Goal: Task Accomplishment & Management: Complete application form

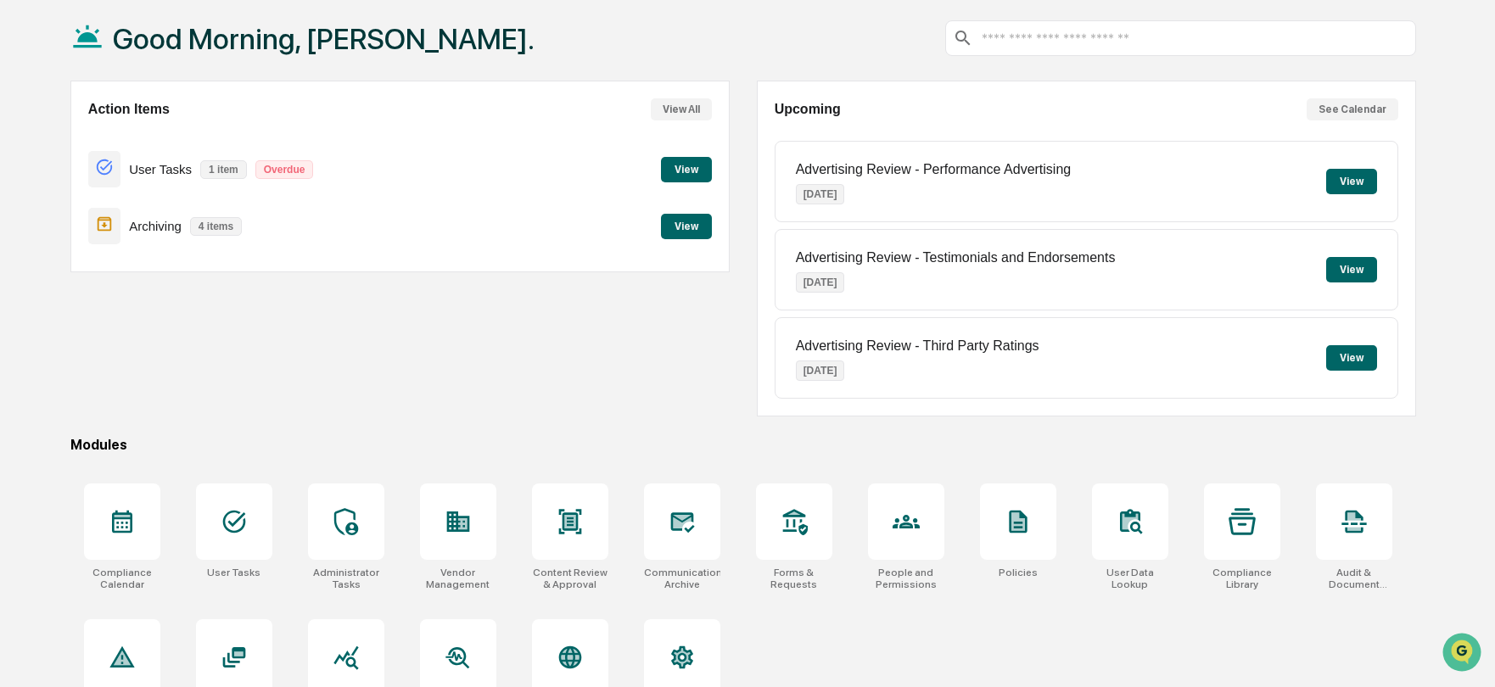
scroll to position [134, 0]
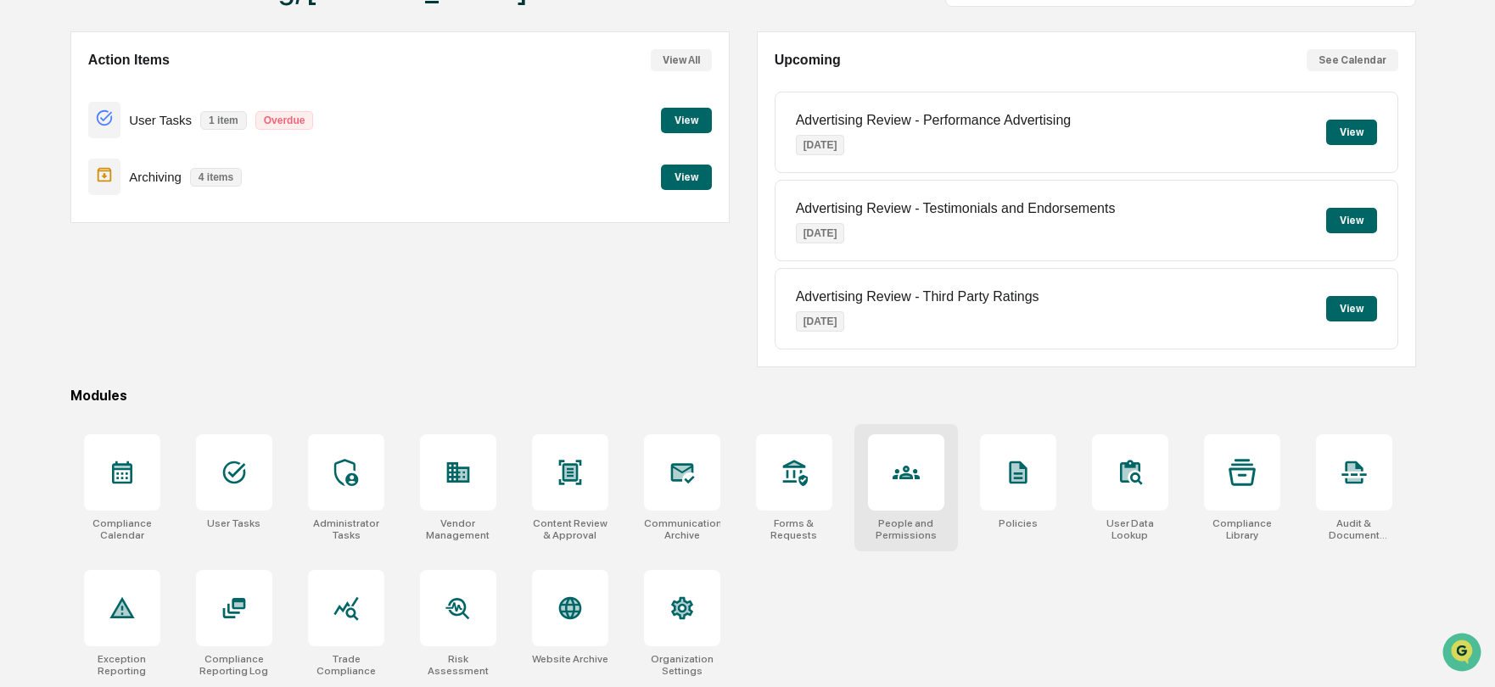
click at [914, 475] on icon at bounding box center [906, 472] width 27 height 27
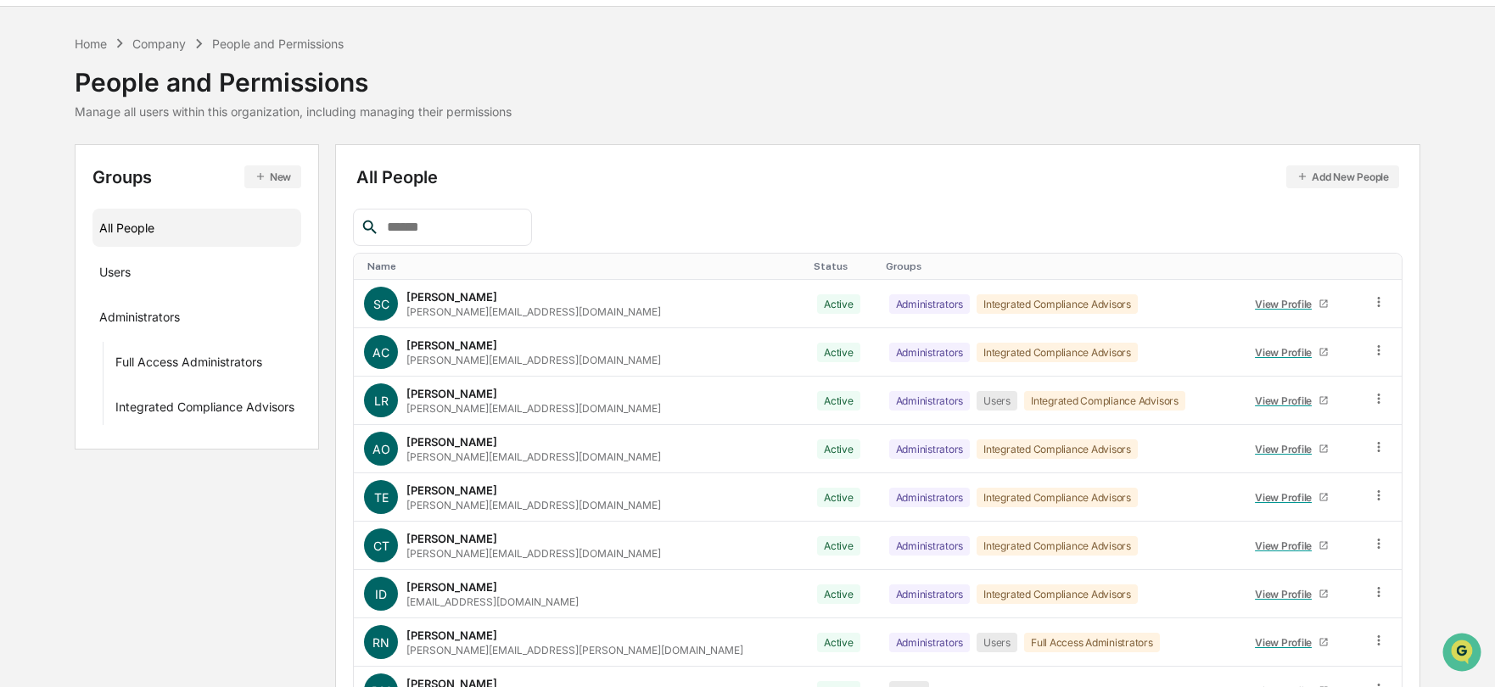
scroll to position [85, 0]
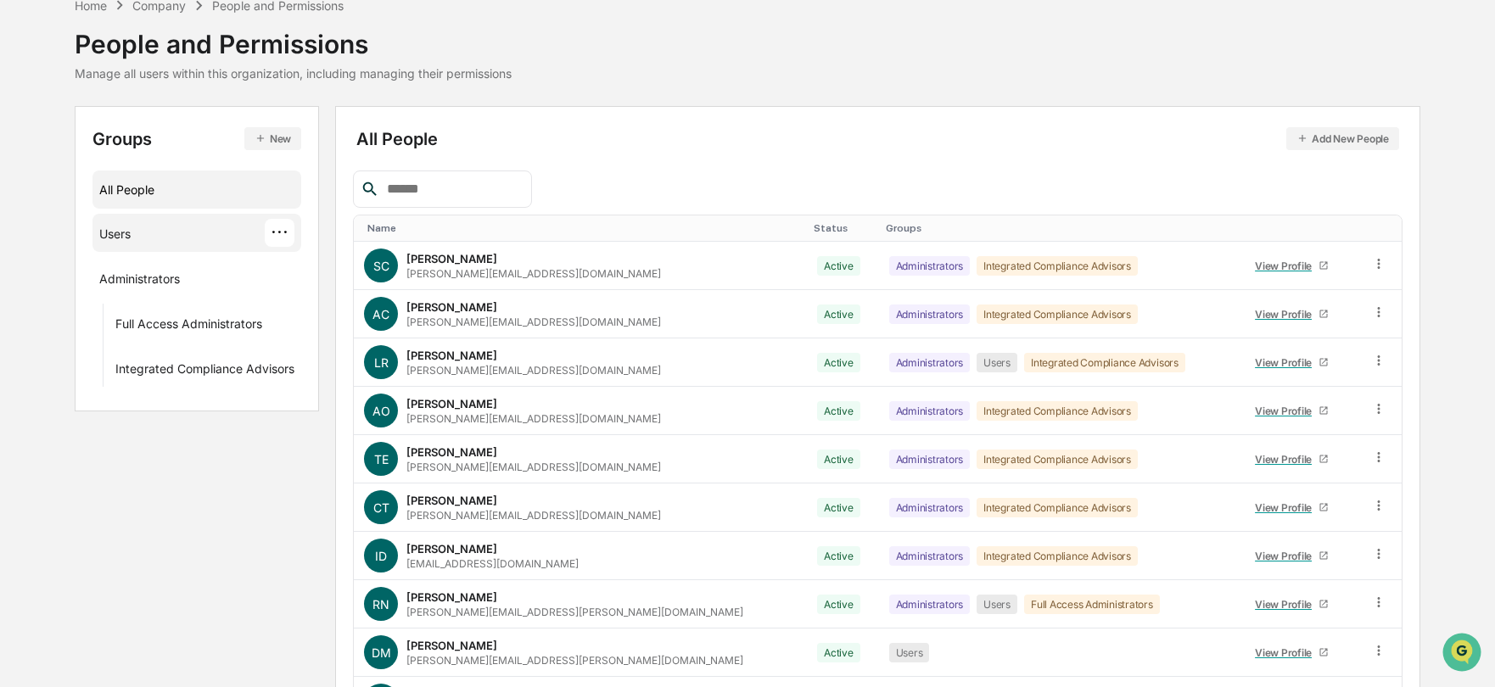
click at [129, 236] on div "Users" at bounding box center [114, 237] width 31 height 20
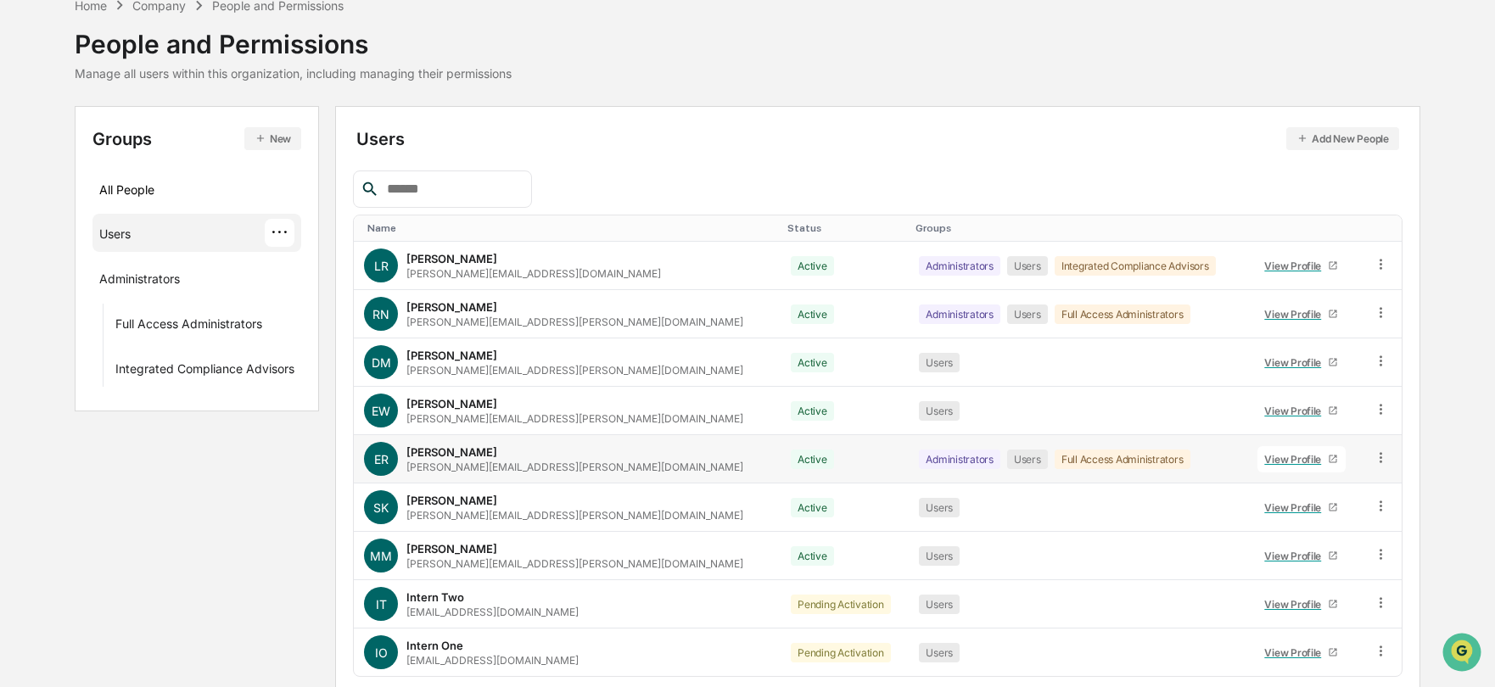
click at [1269, 458] on div "View Profile" at bounding box center [1297, 459] width 64 height 13
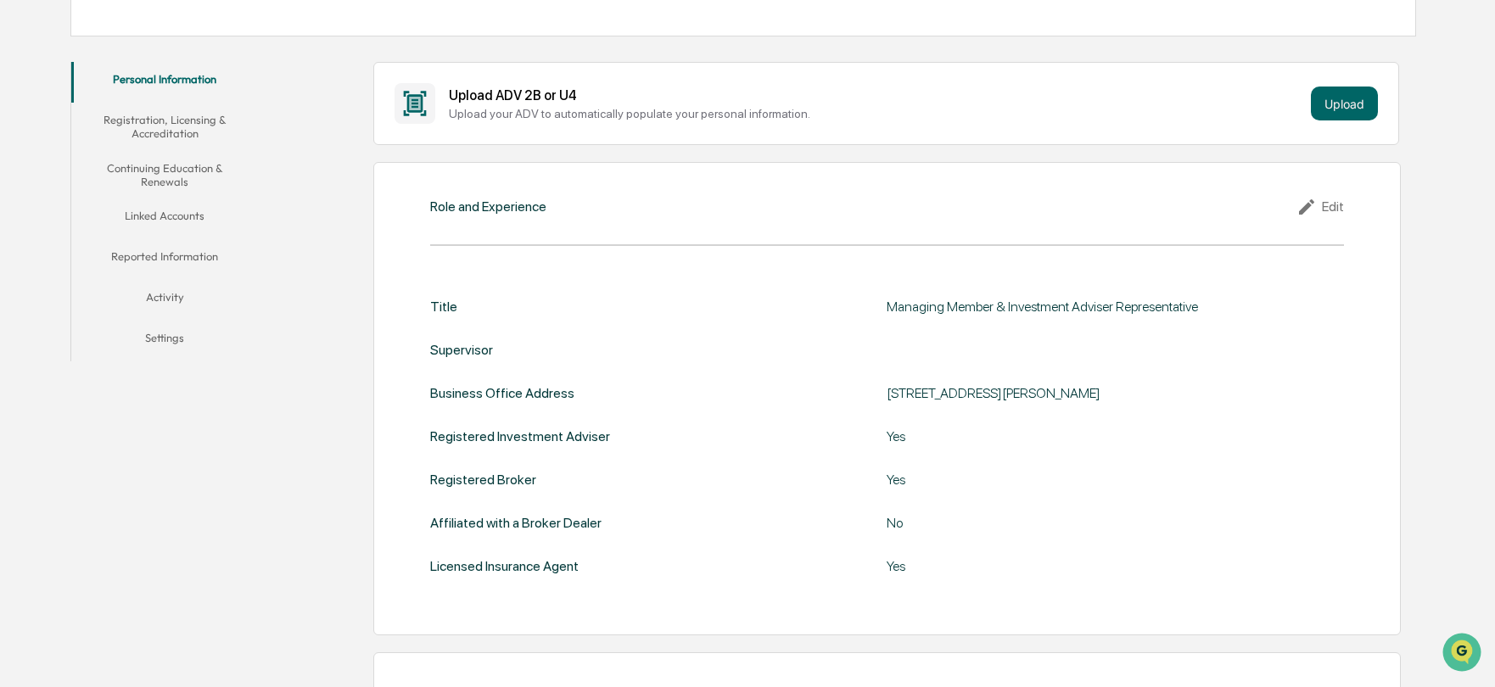
scroll to position [170, 0]
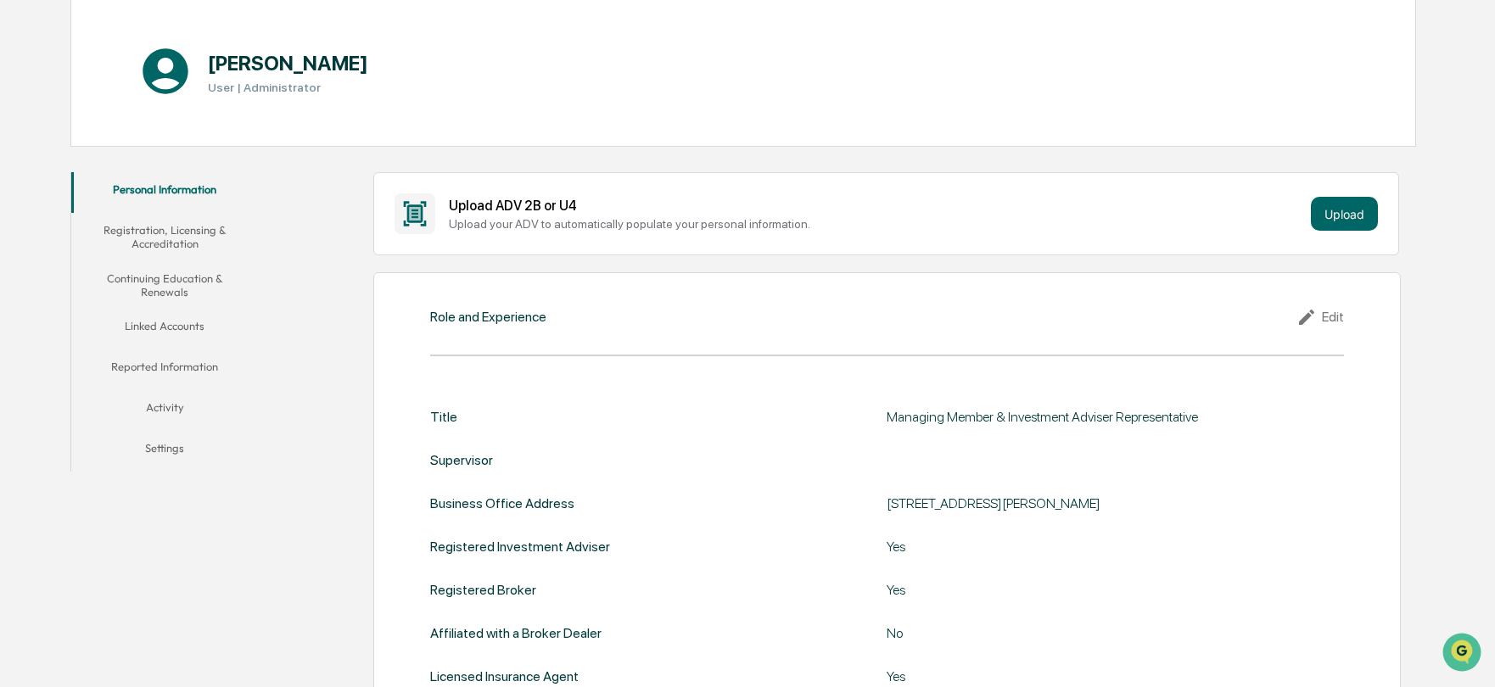
click at [161, 323] on button "Linked Accounts" at bounding box center [165, 329] width 188 height 41
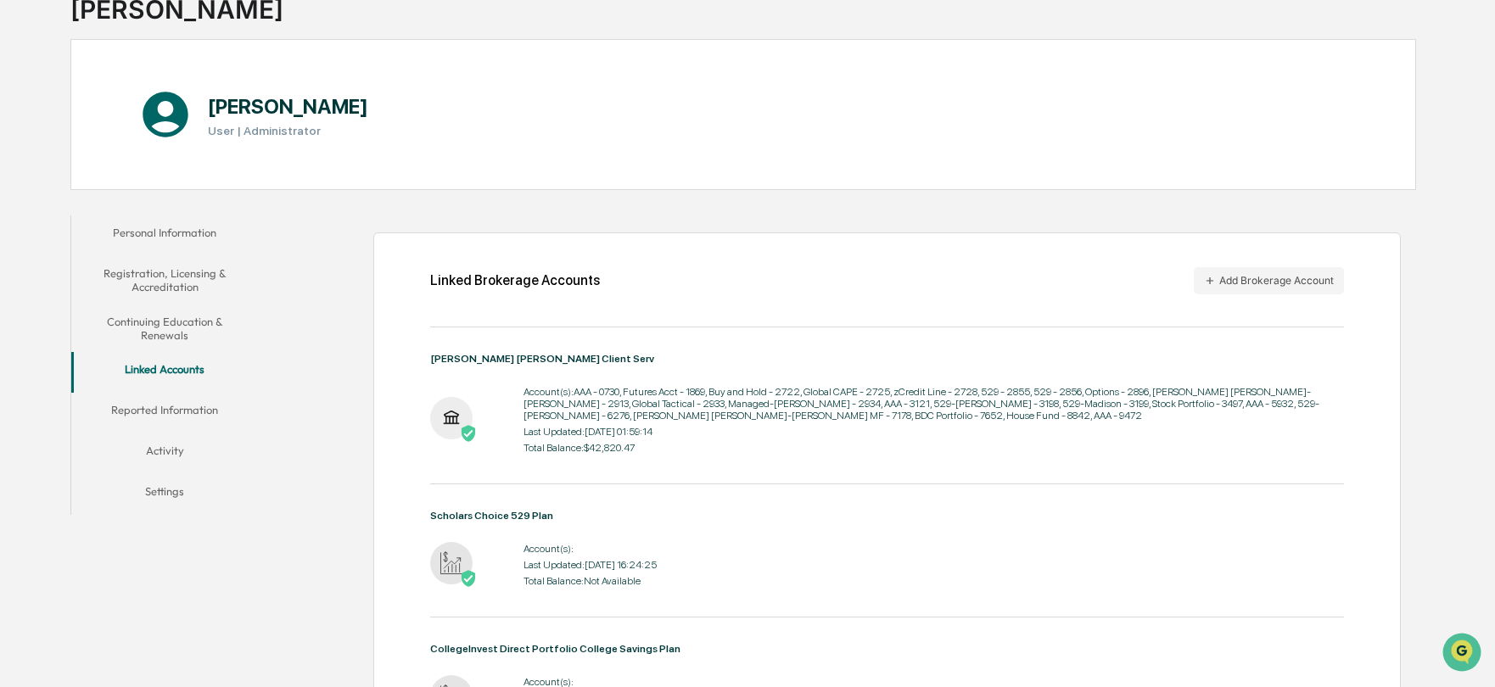
scroll to position [85, 0]
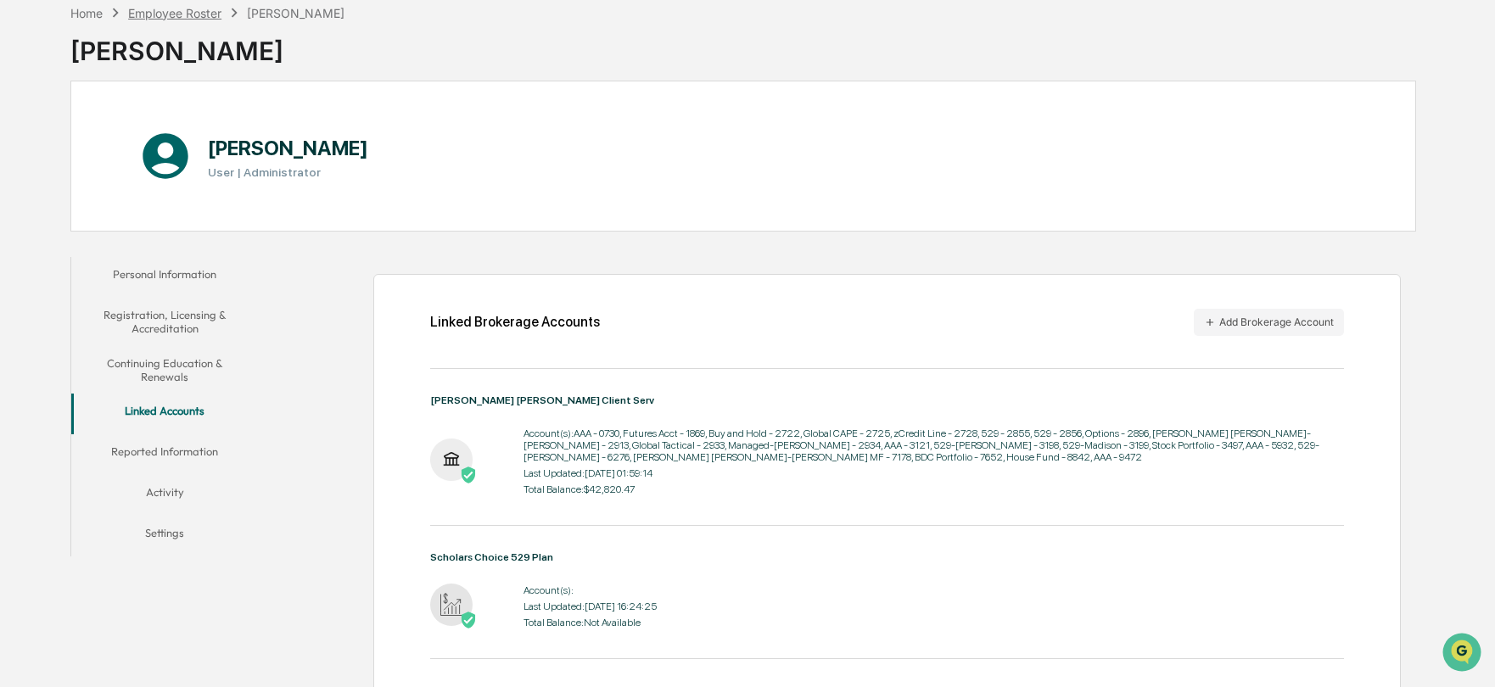
click at [175, 11] on div "Employee Roster" at bounding box center [174, 13] width 93 height 14
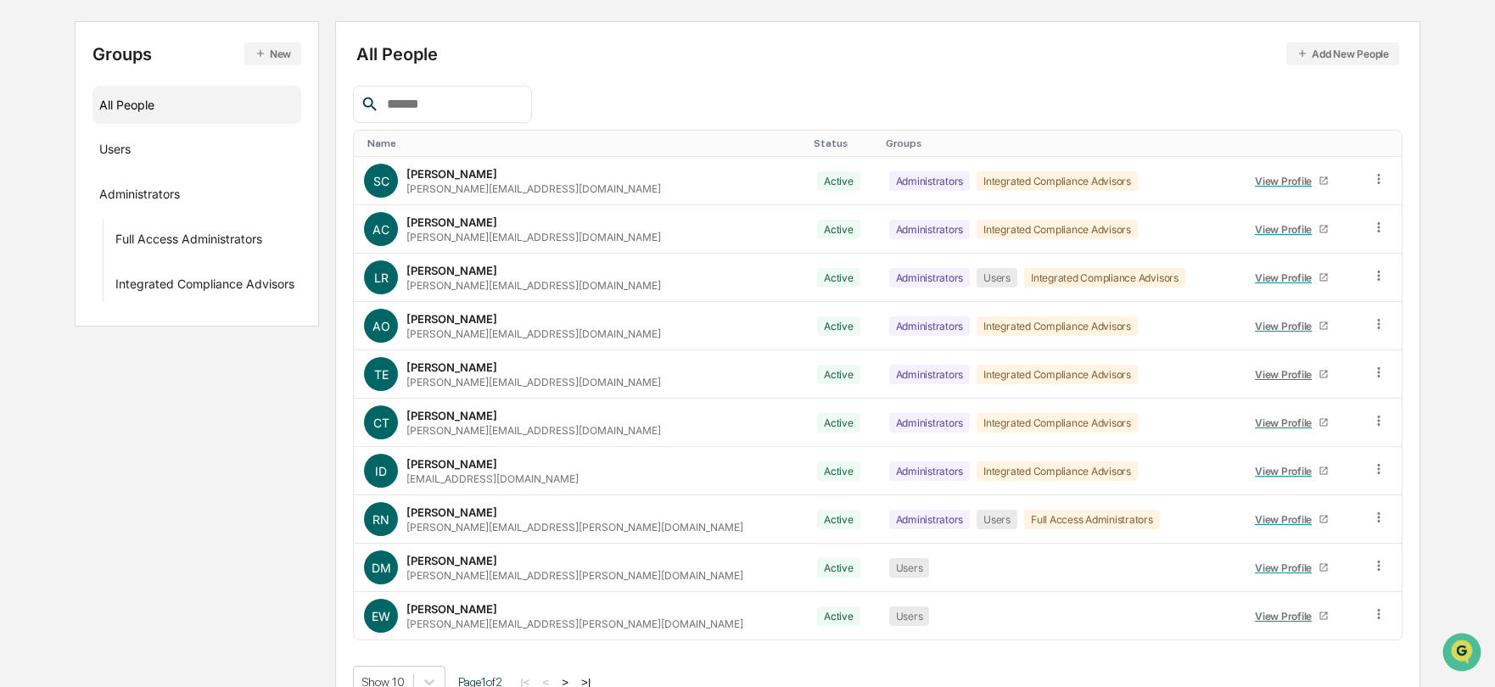
scroll to position [199, 0]
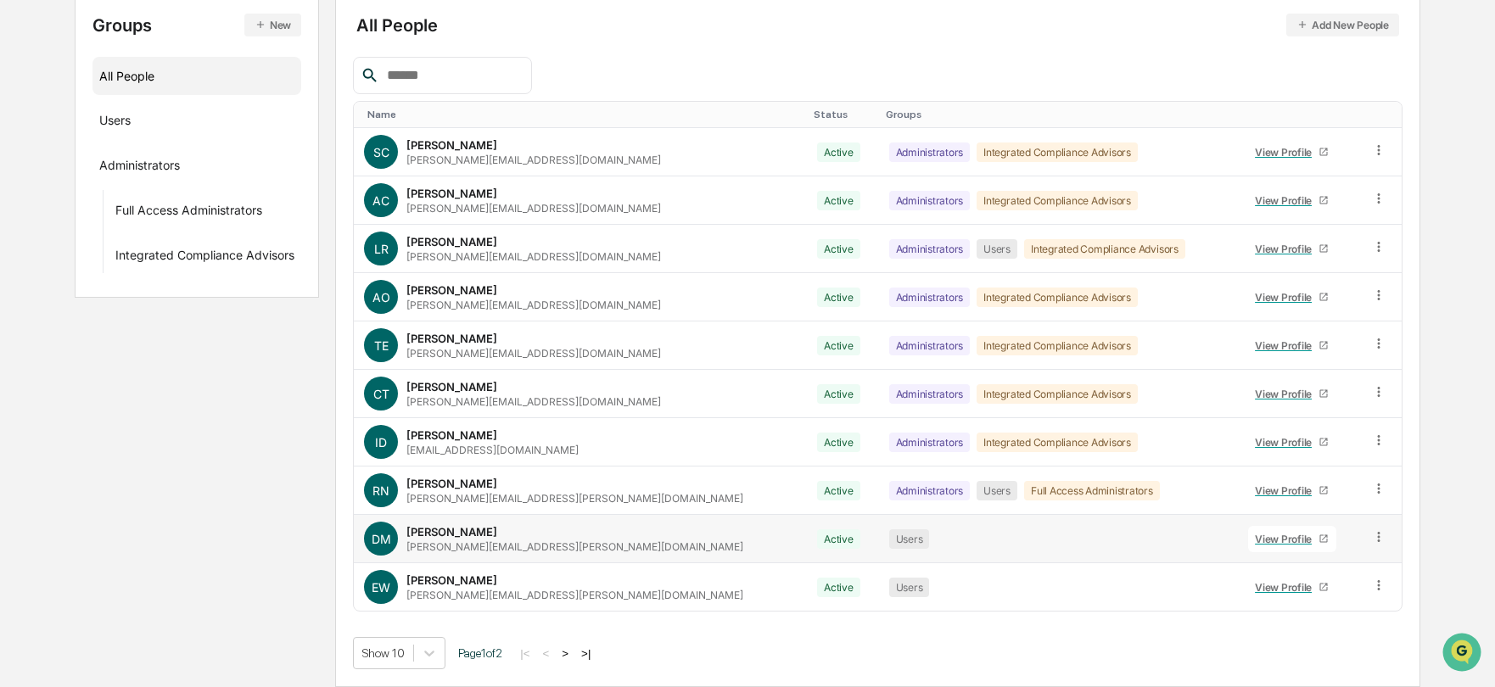
click at [1255, 544] on div "View Profile" at bounding box center [1287, 539] width 64 height 13
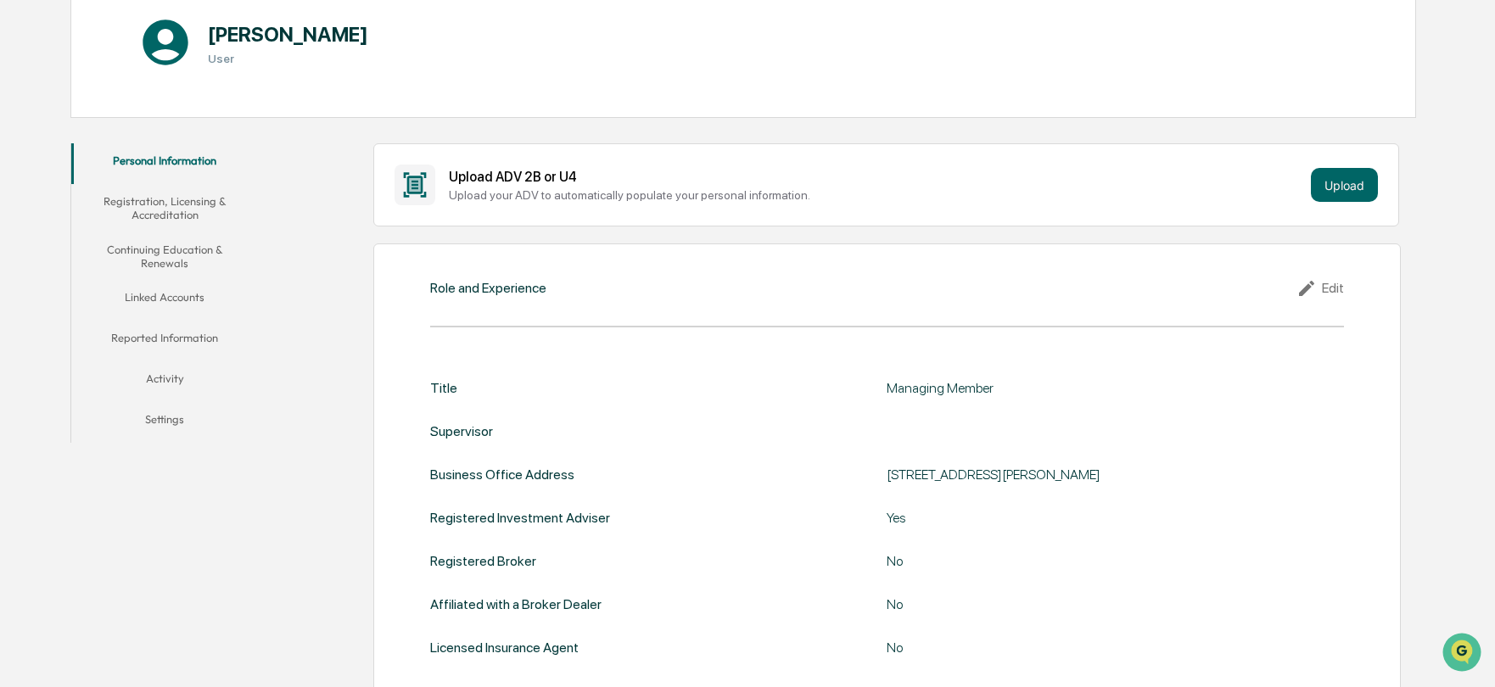
click at [162, 299] on button "Linked Accounts" at bounding box center [165, 300] width 188 height 41
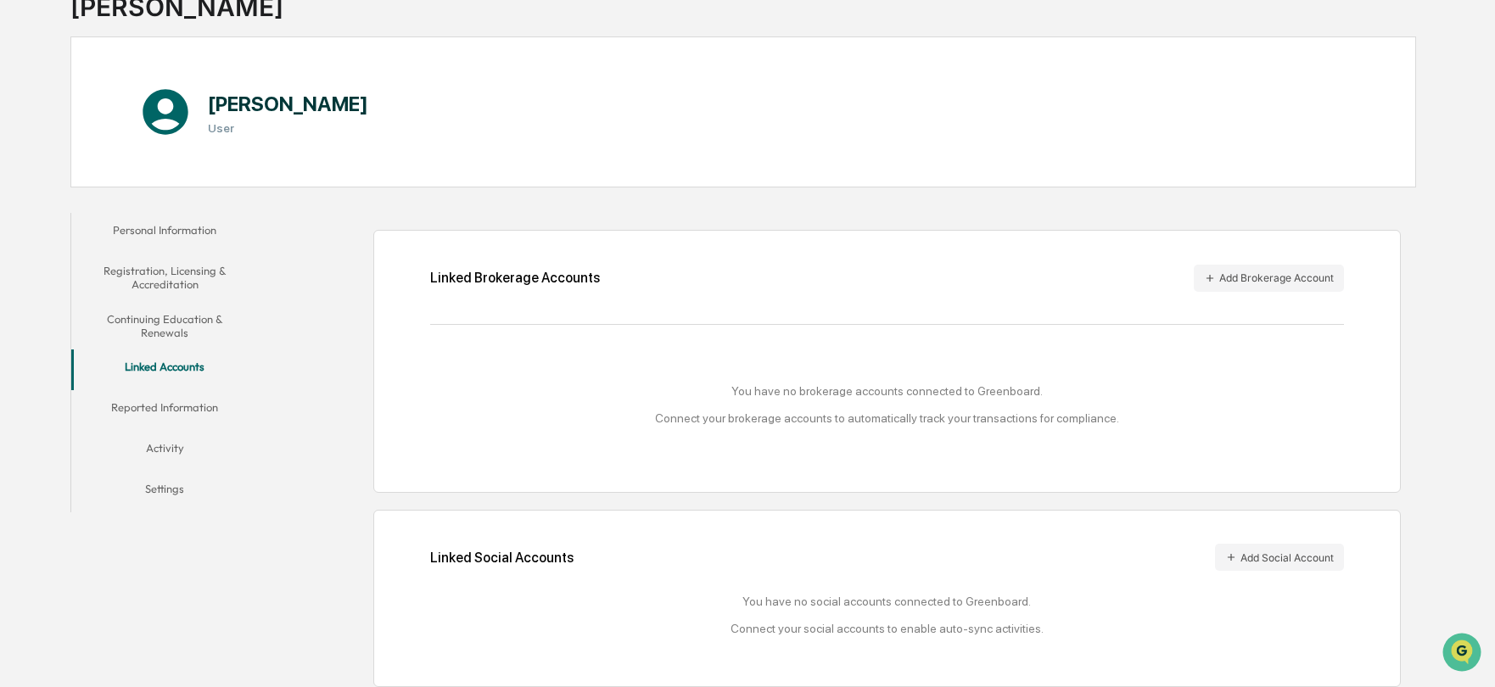
scroll to position [137, 0]
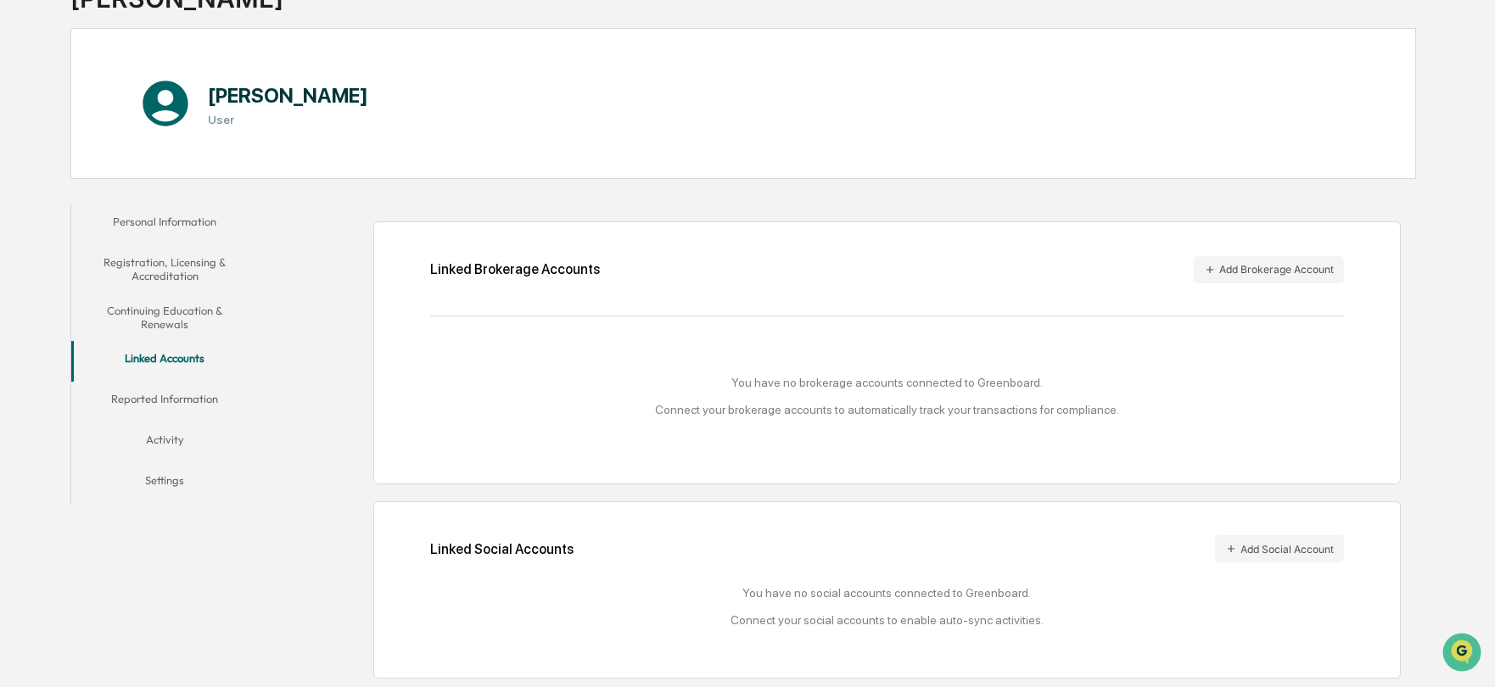
click at [160, 223] on button "Personal Information" at bounding box center [165, 225] width 188 height 41
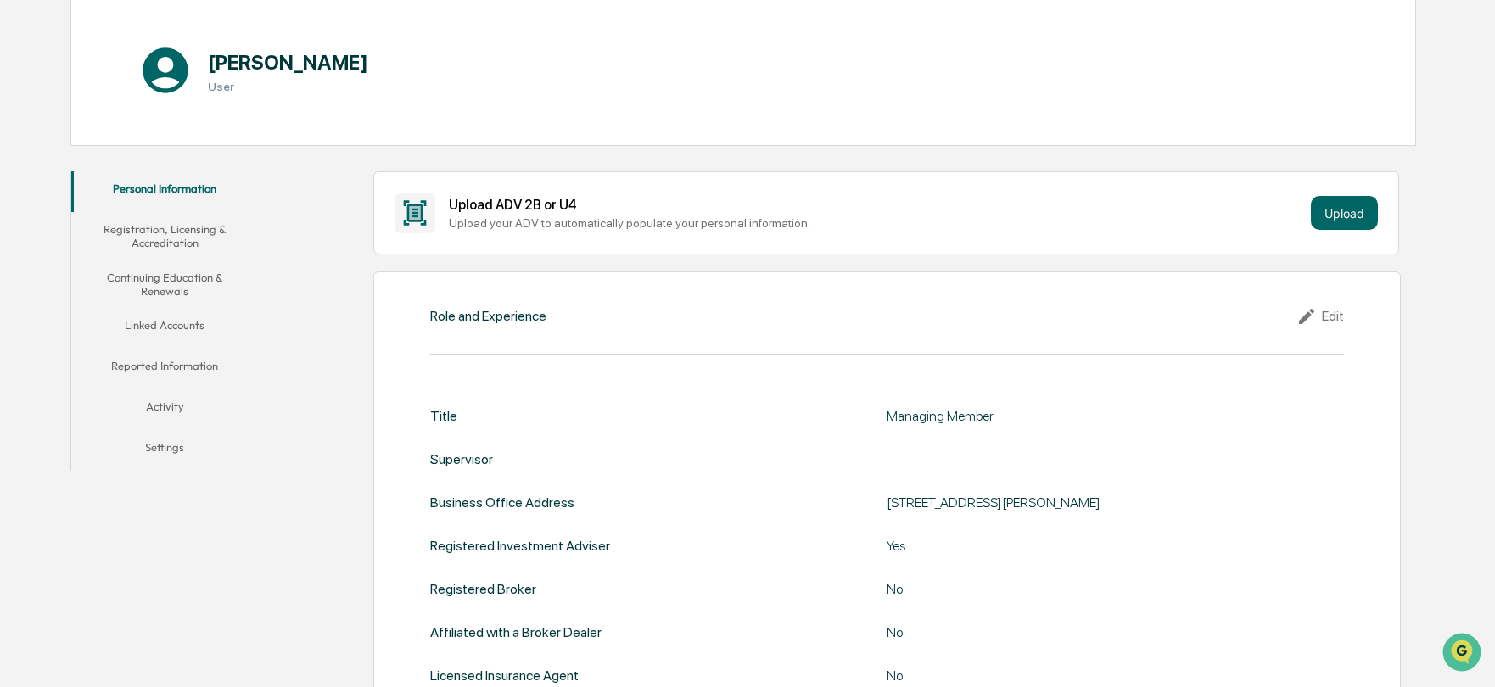
scroll to position [170, 0]
click at [158, 235] on button "Registration, Licensing & Accreditation" at bounding box center [165, 237] width 188 height 48
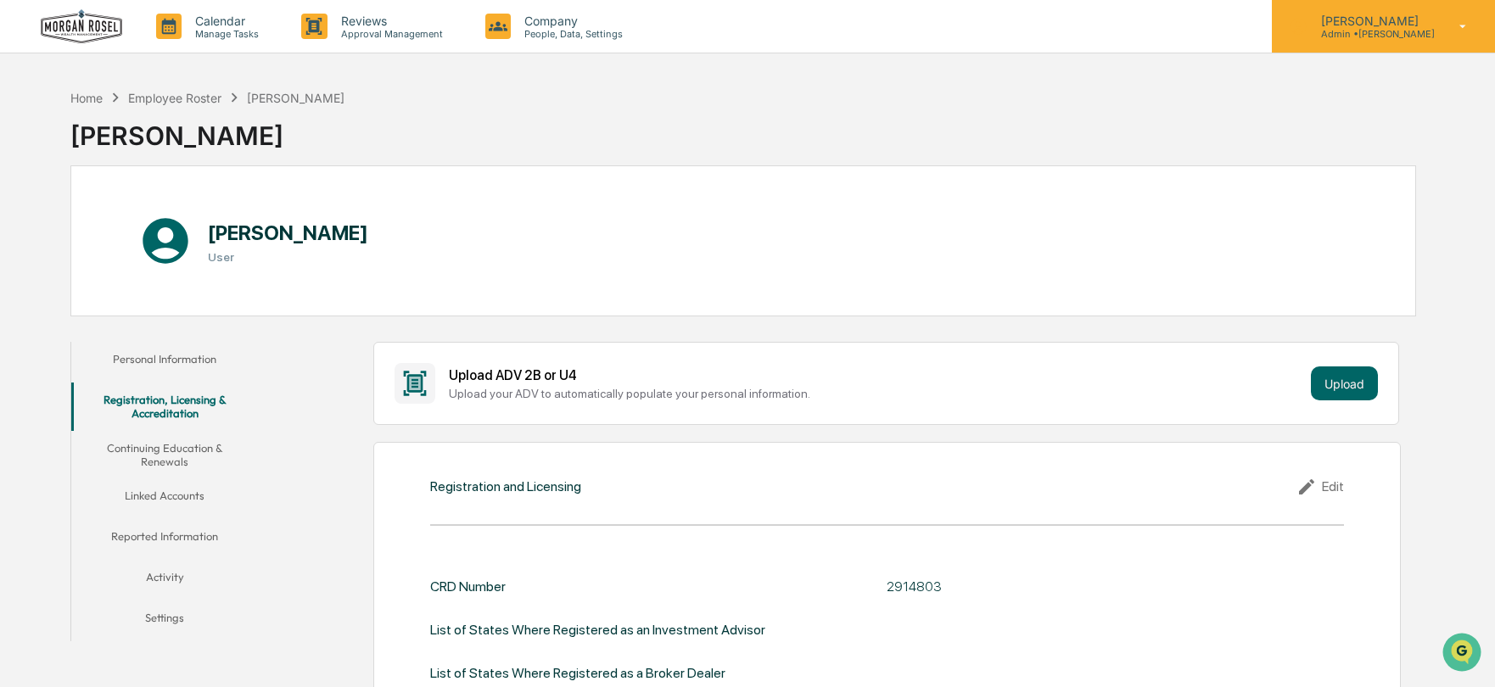
click at [1345, 28] on p "Admin • Morgan Rosel" at bounding box center [1371, 34] width 127 height 12
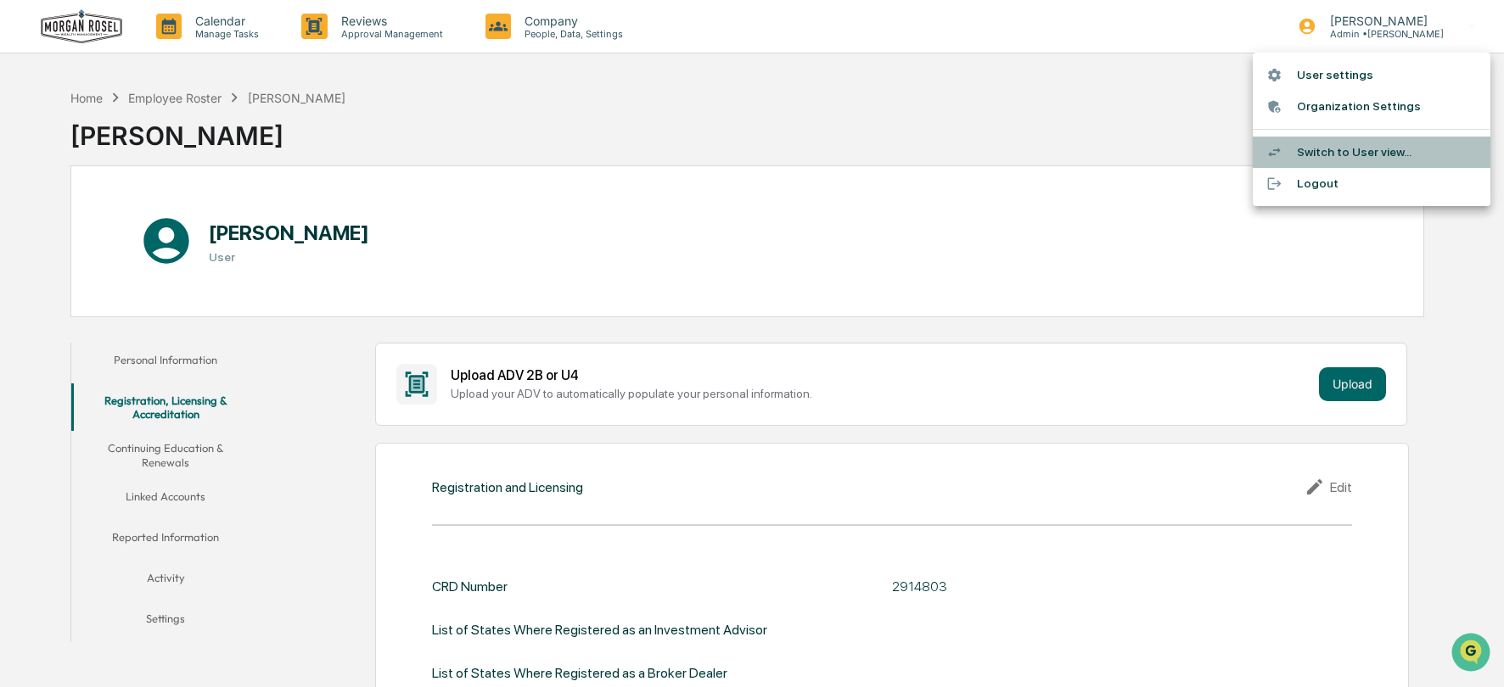
click at [1309, 149] on li "Switch to User view..." at bounding box center [1372, 152] width 238 height 31
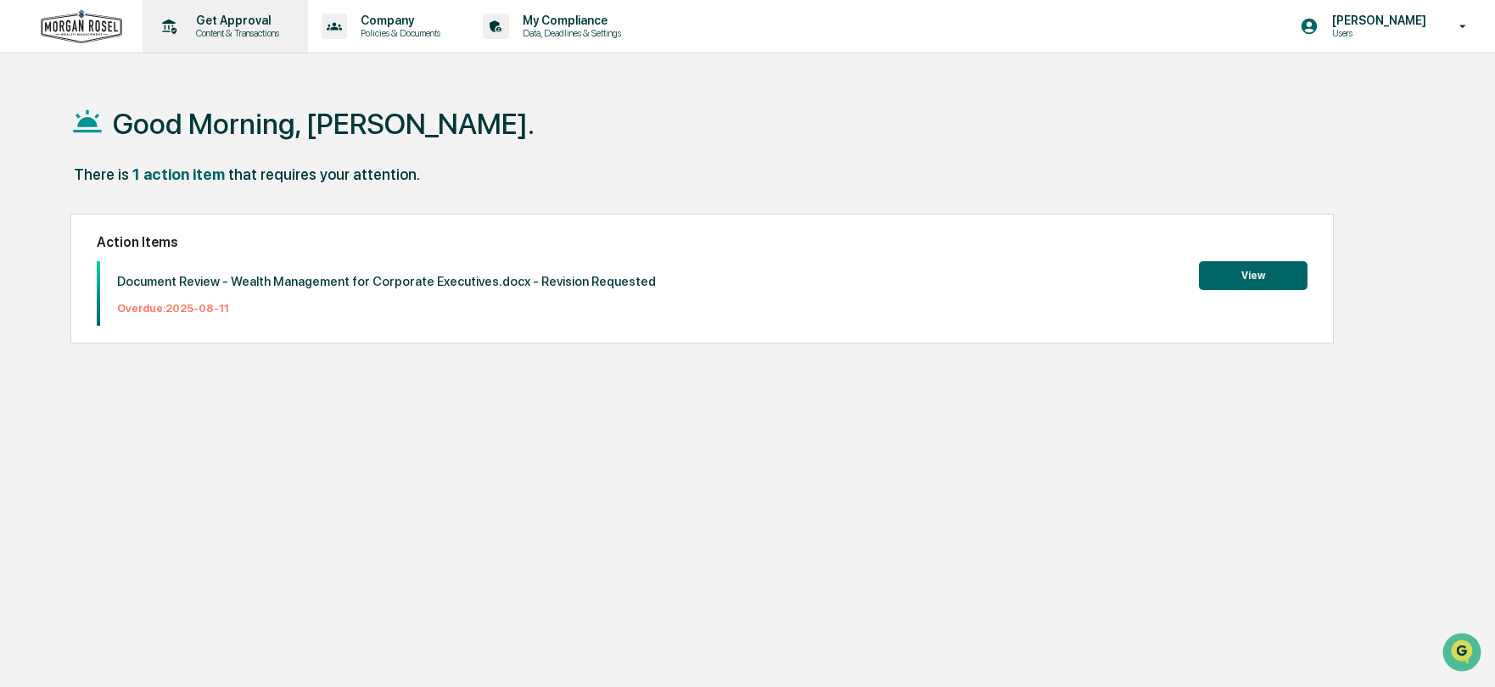
click at [226, 15] on p "Get Approval" at bounding box center [234, 21] width 105 height 14
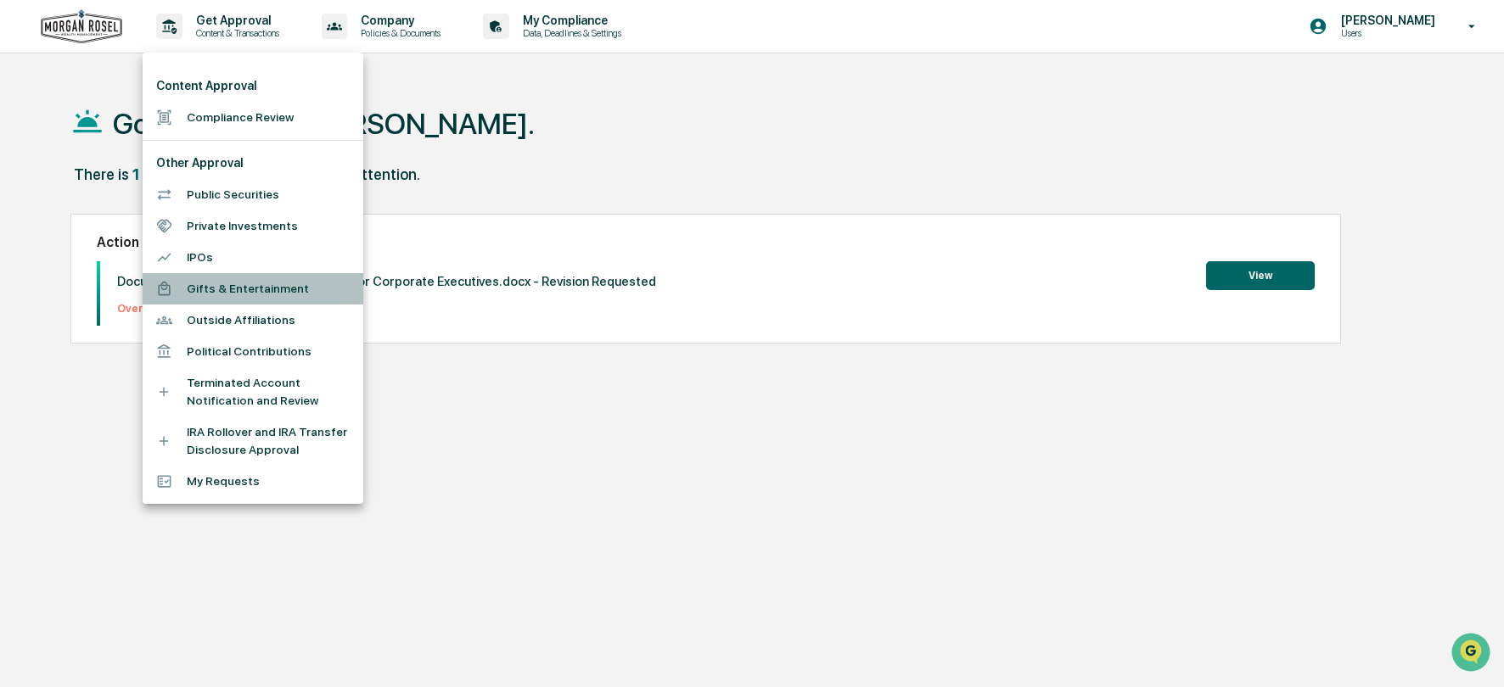
click at [227, 289] on li "Gifts & Entertainment" at bounding box center [253, 288] width 221 height 31
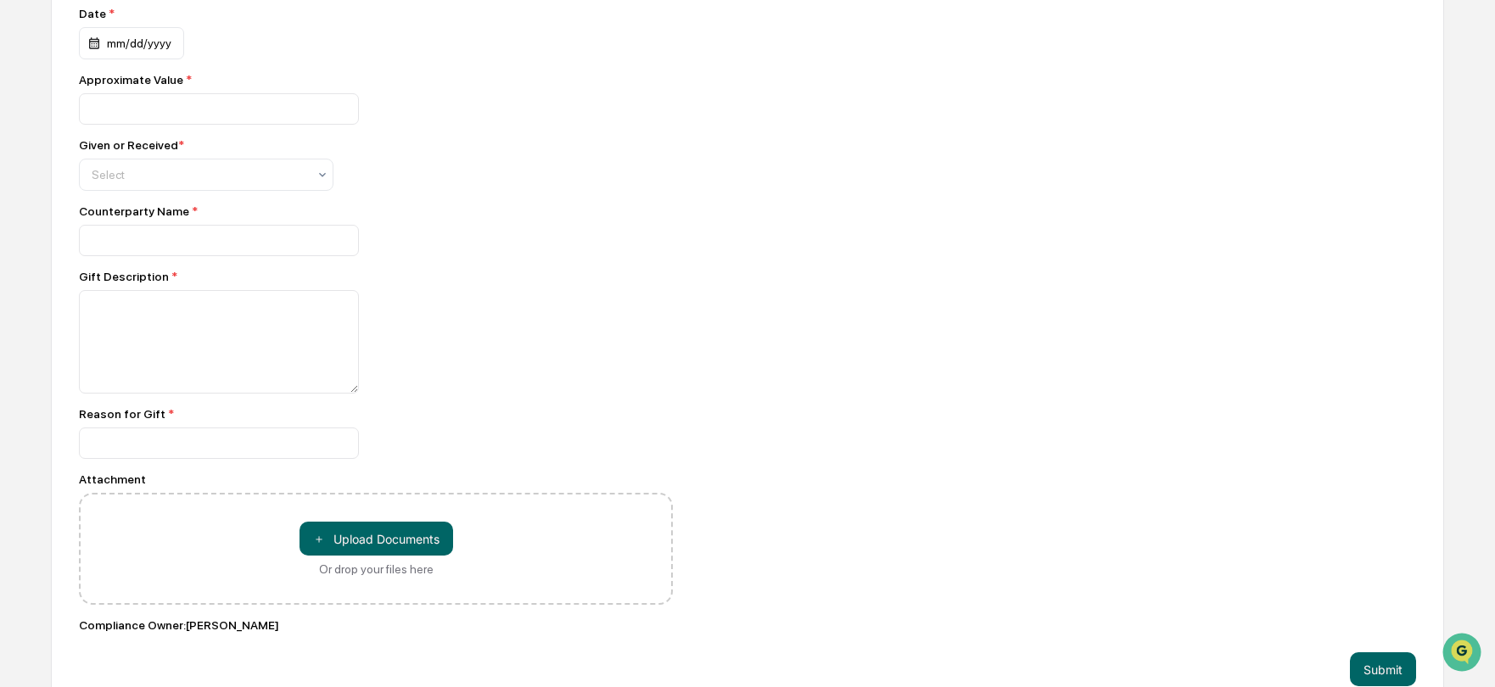
scroll to position [922, 0]
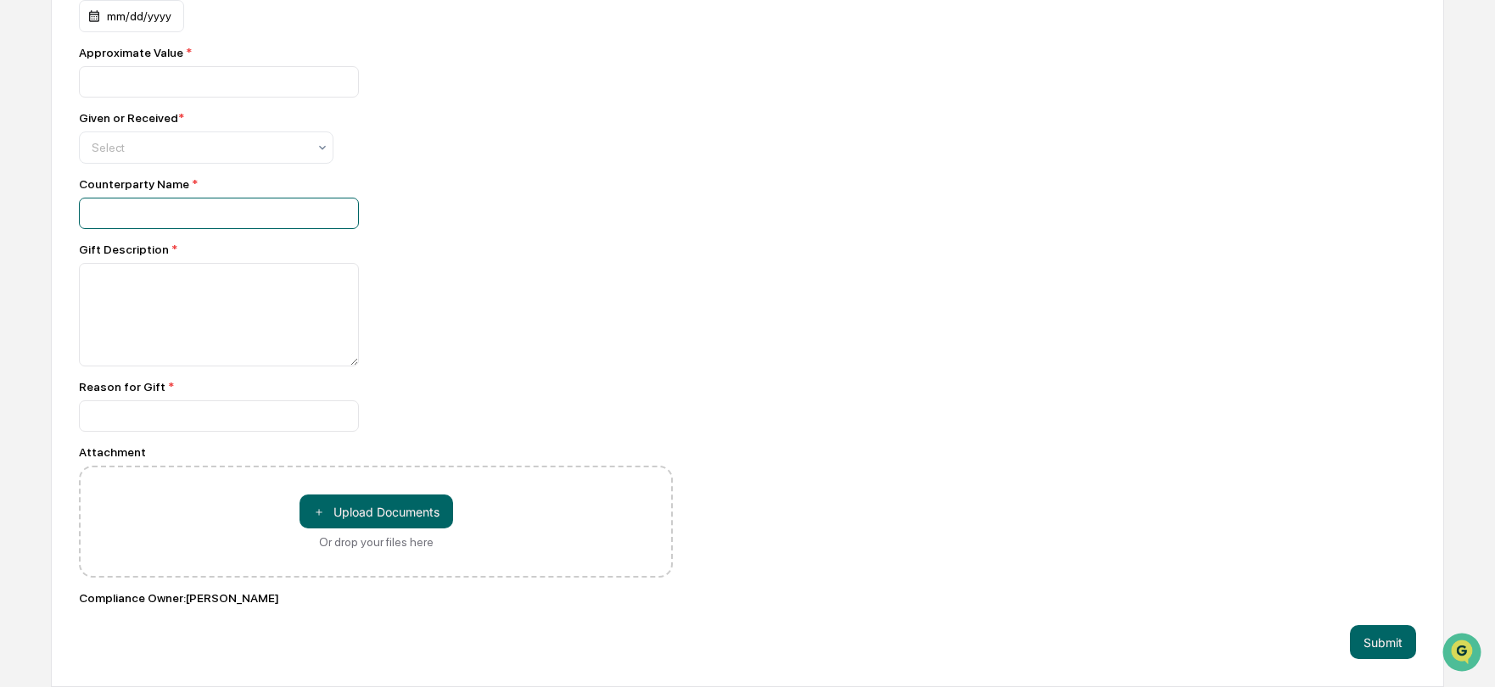
click at [147, 98] on input at bounding box center [219, 81] width 280 height 31
click at [547, 205] on div at bounding box center [376, 213] width 594 height 31
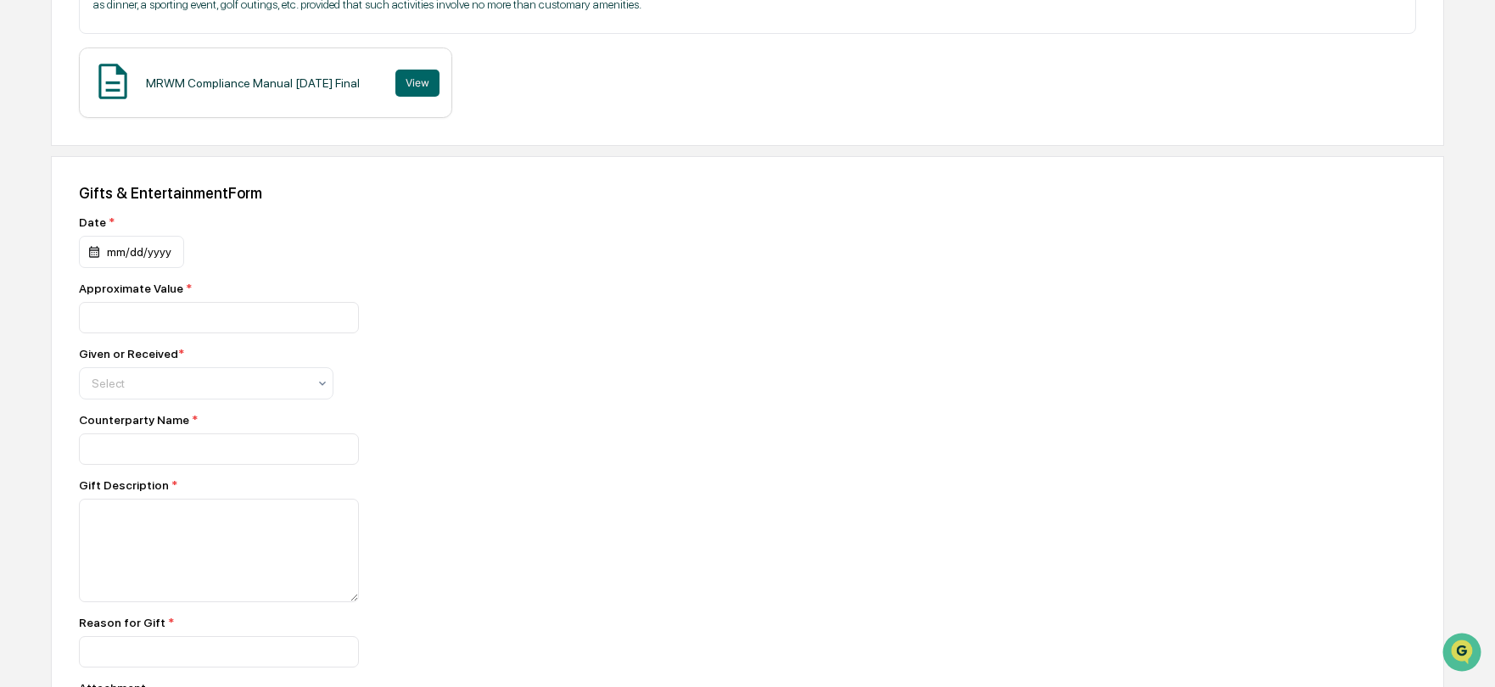
scroll to position [837, 0]
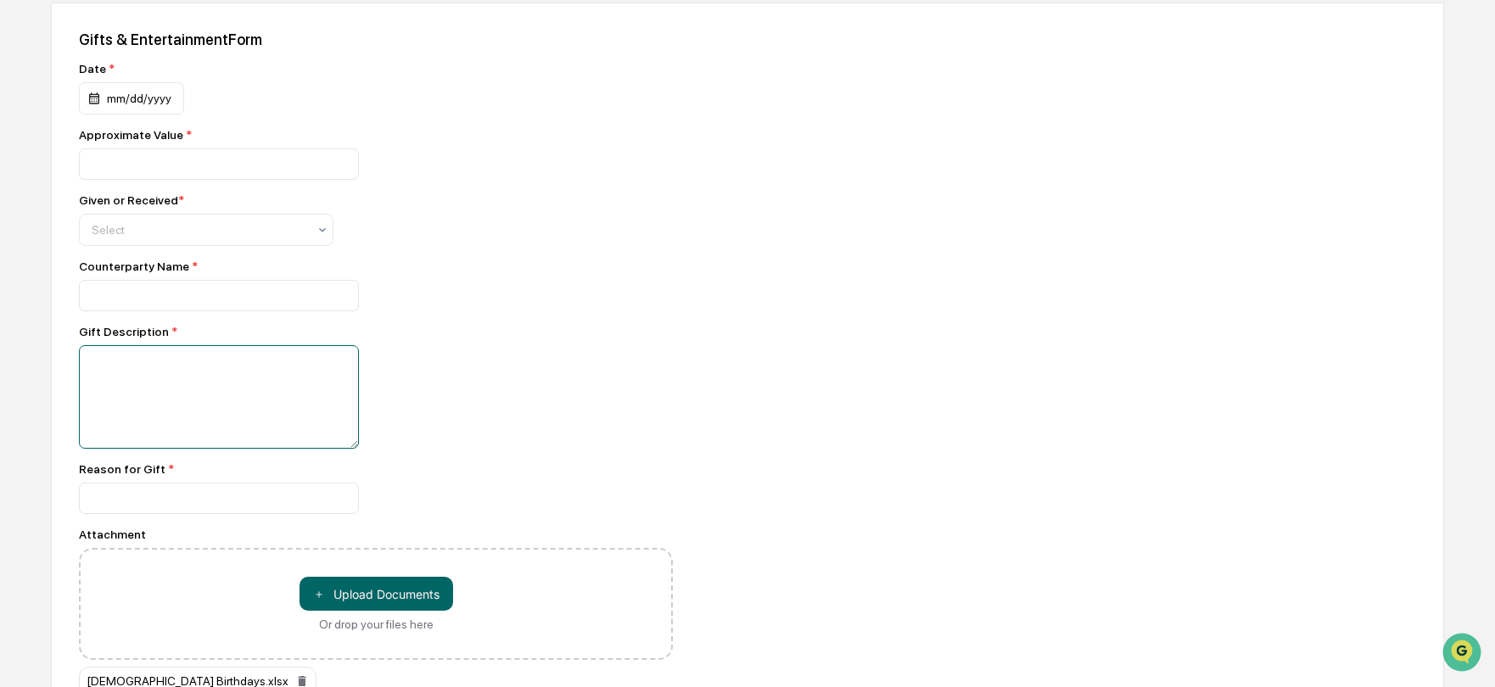
click at [178, 398] on textarea at bounding box center [219, 397] width 280 height 104
click at [219, 362] on textarea "**********" at bounding box center [219, 397] width 280 height 104
click at [198, 378] on textarea "**********" at bounding box center [219, 397] width 280 height 104
type textarea "**********"
click at [102, 100] on div "mm/dd/yyyy" at bounding box center [131, 98] width 105 height 32
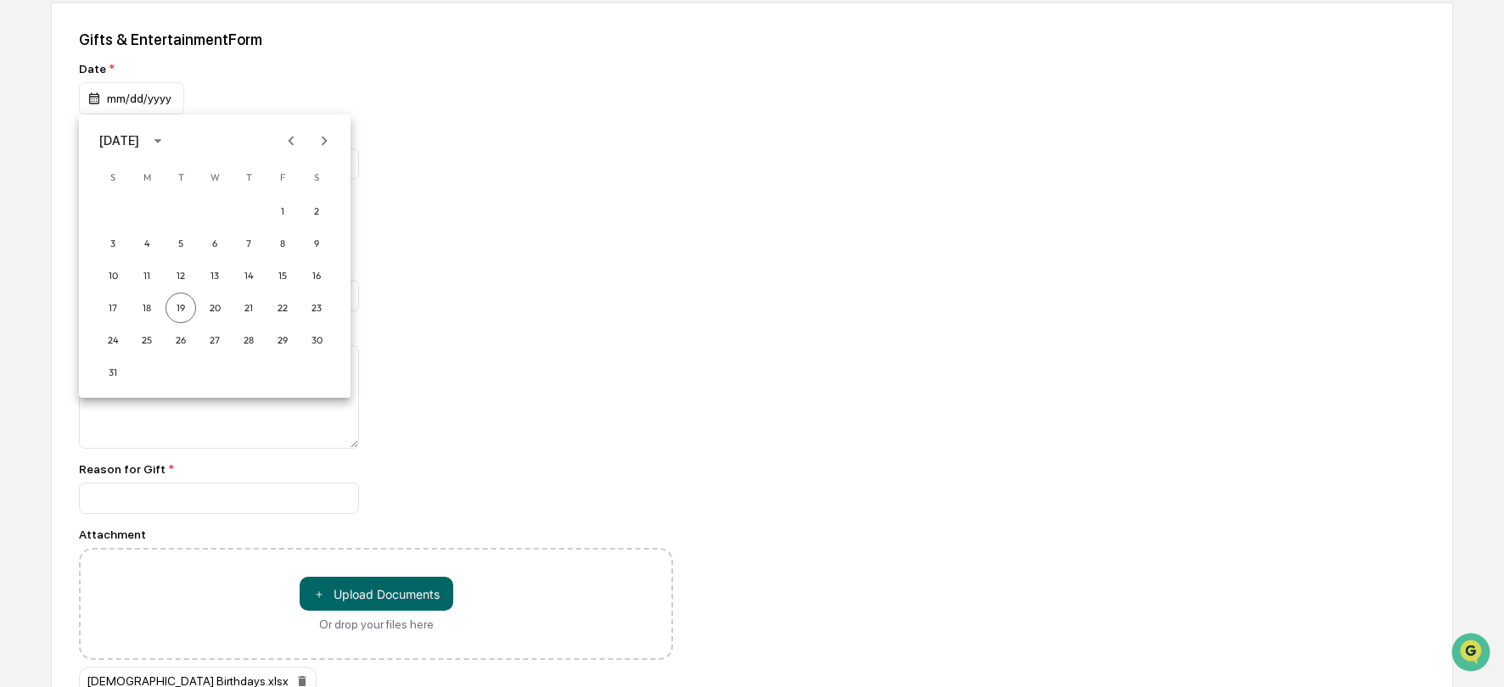
click at [115, 99] on div at bounding box center [752, 343] width 1504 height 687
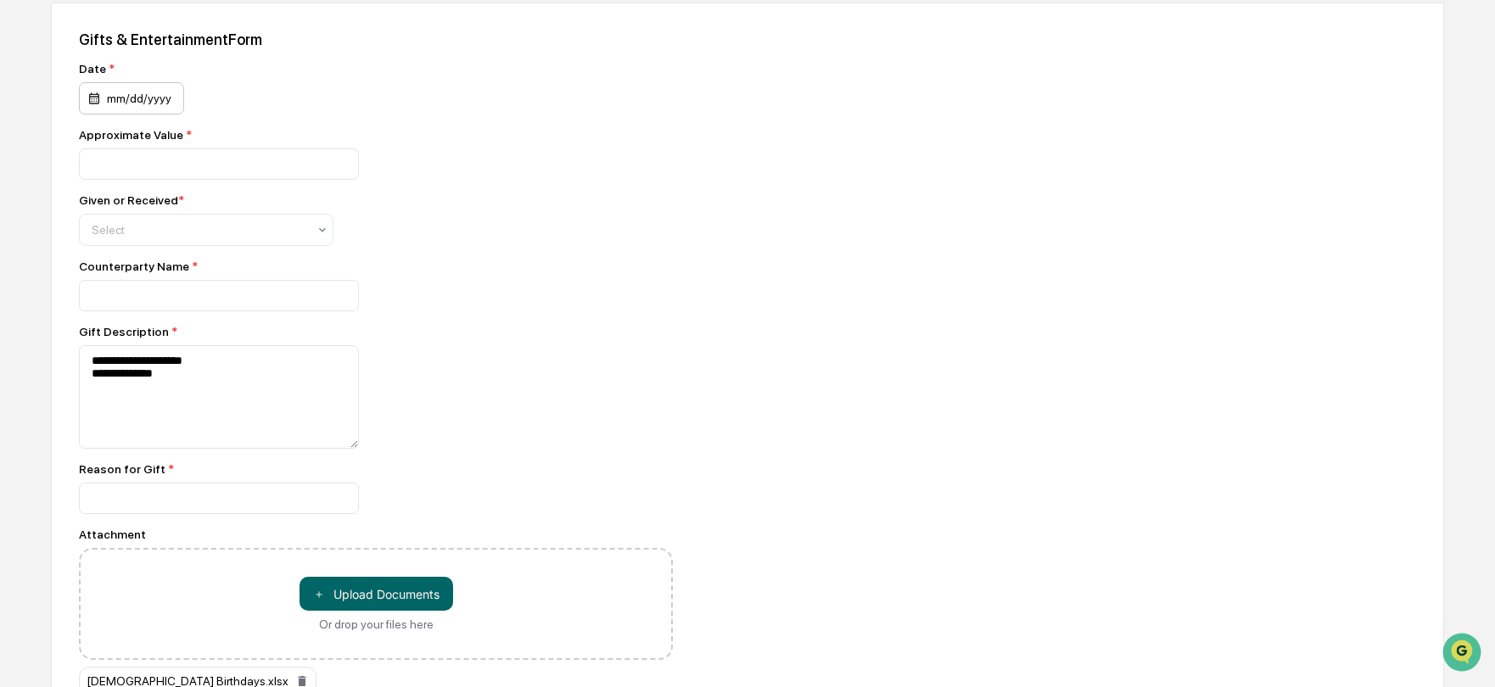
click at [119, 93] on div "mm/dd/yyyy" at bounding box center [131, 98] width 105 height 32
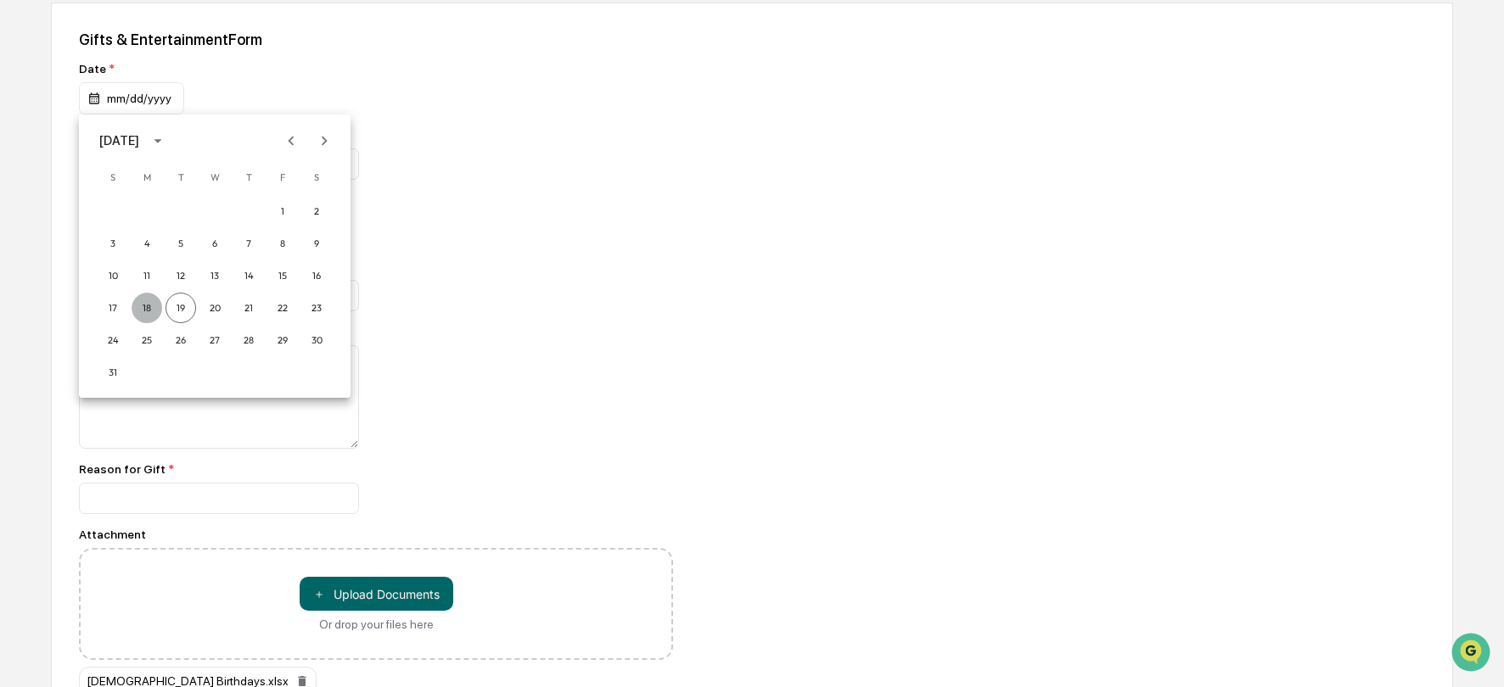
click at [143, 304] on button "18" at bounding box center [147, 308] width 31 height 31
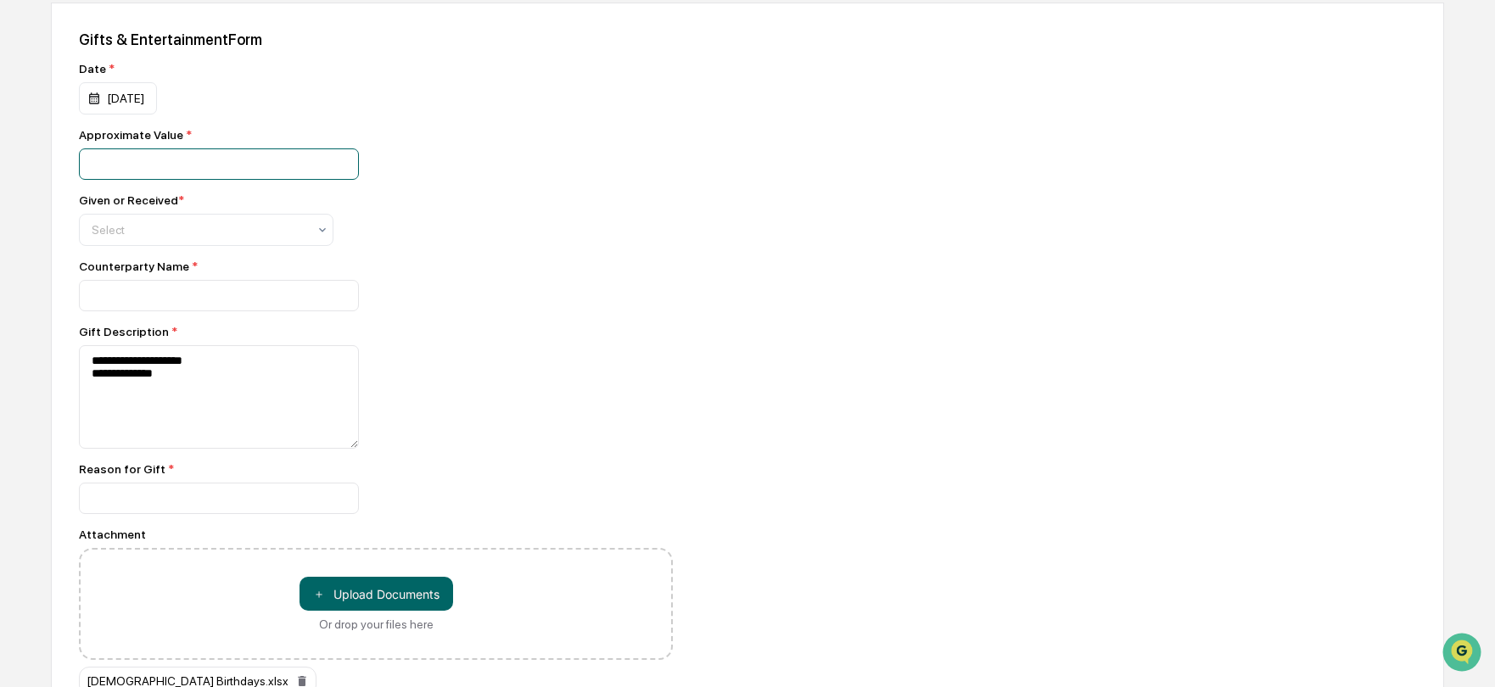
click at [160, 165] on input "number" at bounding box center [219, 164] width 280 height 31
type input "*****"
click at [134, 224] on div at bounding box center [200, 229] width 216 height 17
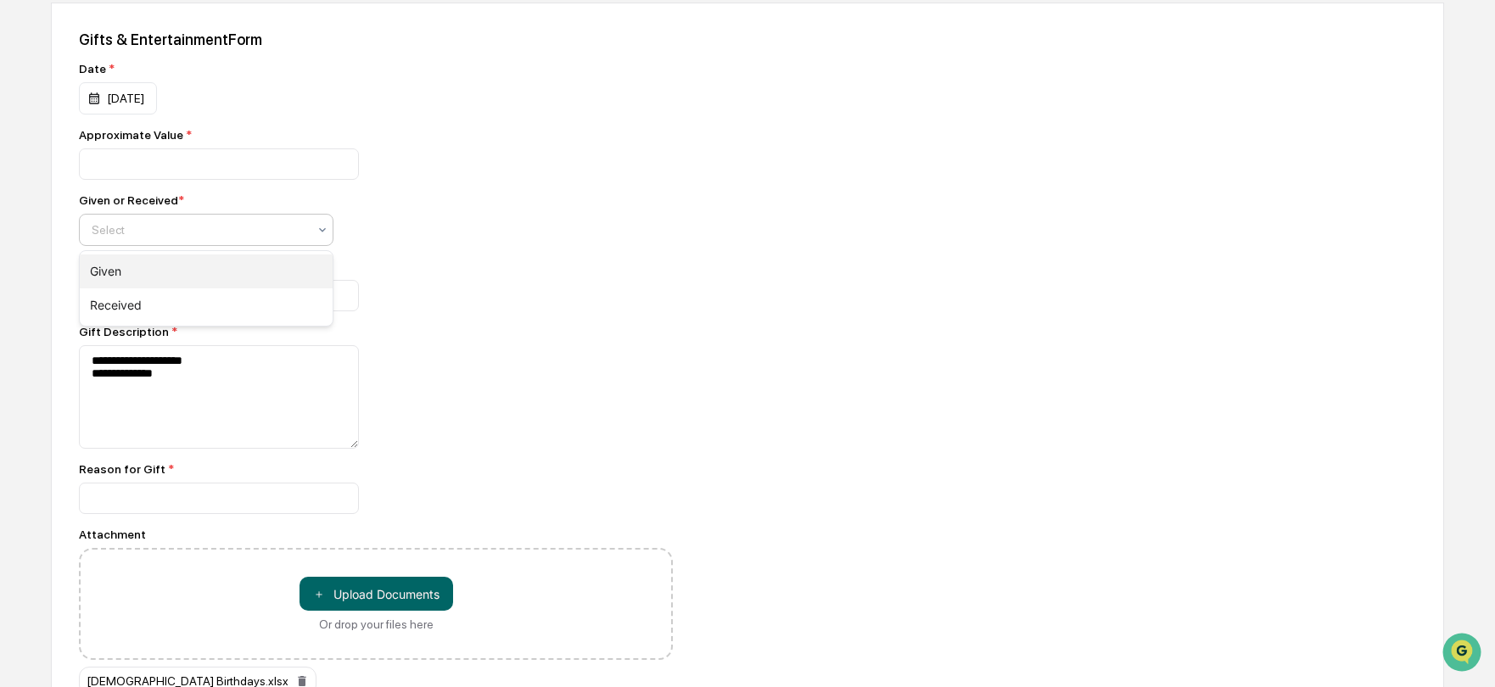
click at [123, 269] on div "Given" at bounding box center [206, 272] width 253 height 34
click at [272, 180] on input at bounding box center [219, 164] width 280 height 31
type input "**********"
click at [104, 180] on input at bounding box center [219, 164] width 280 height 31
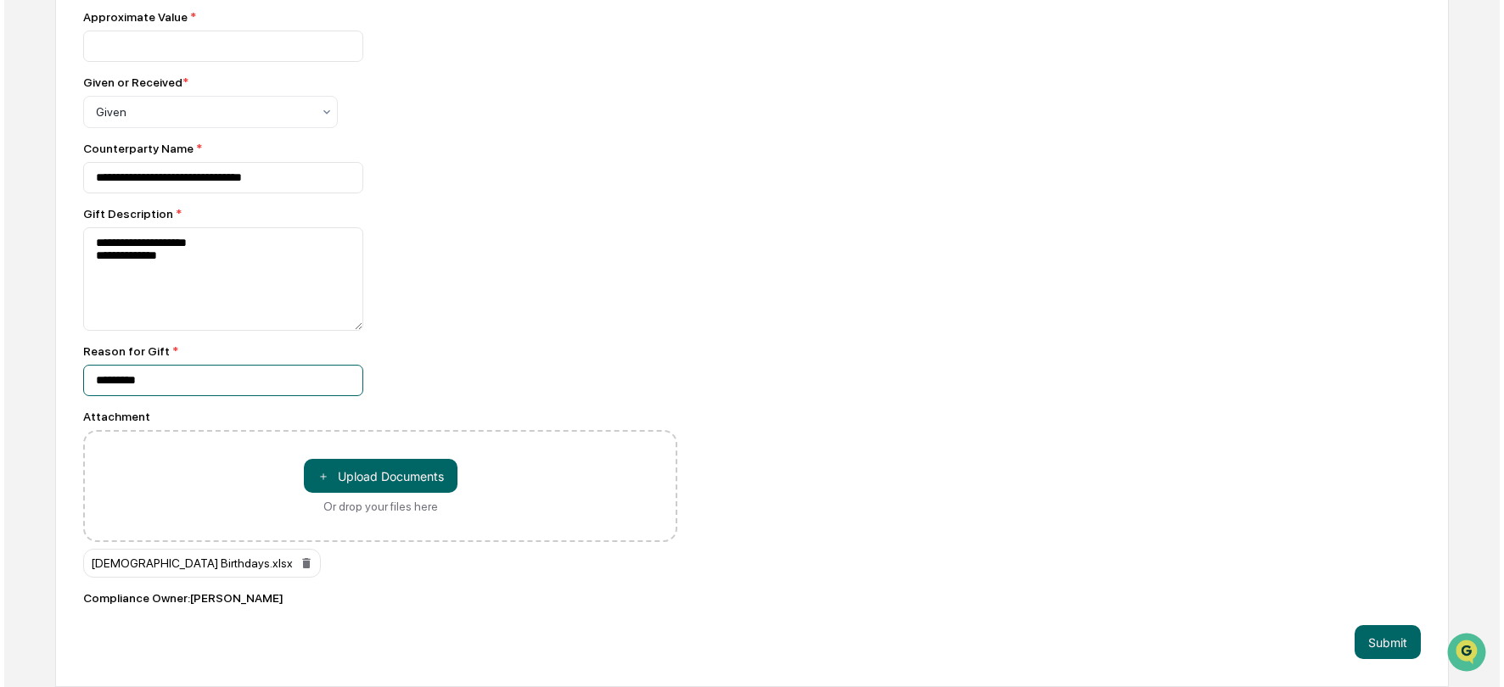
scroll to position [957, 0]
type input "*********"
click at [1383, 642] on button "Submit" at bounding box center [1383, 642] width 66 height 34
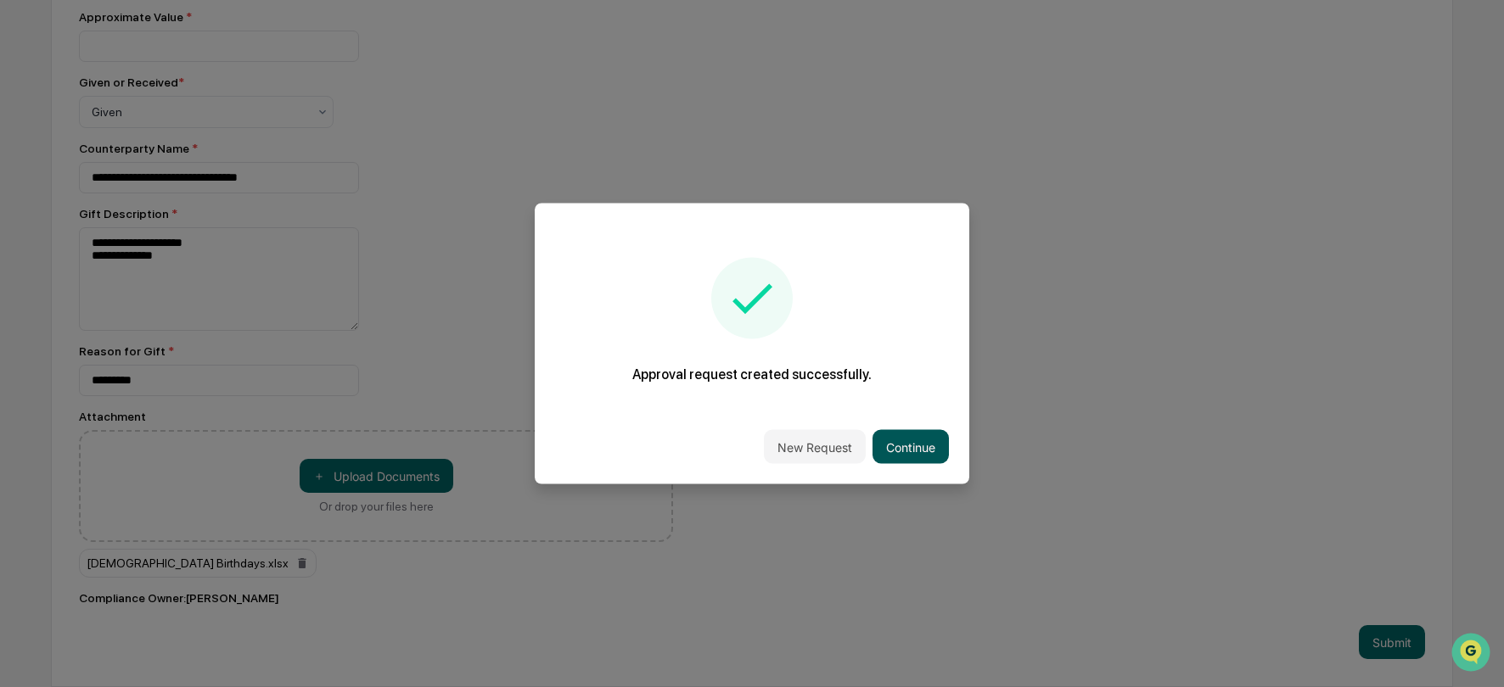
click at [918, 447] on button "Continue" at bounding box center [910, 447] width 76 height 34
